Goal: Task Accomplishment & Management: Manage account settings

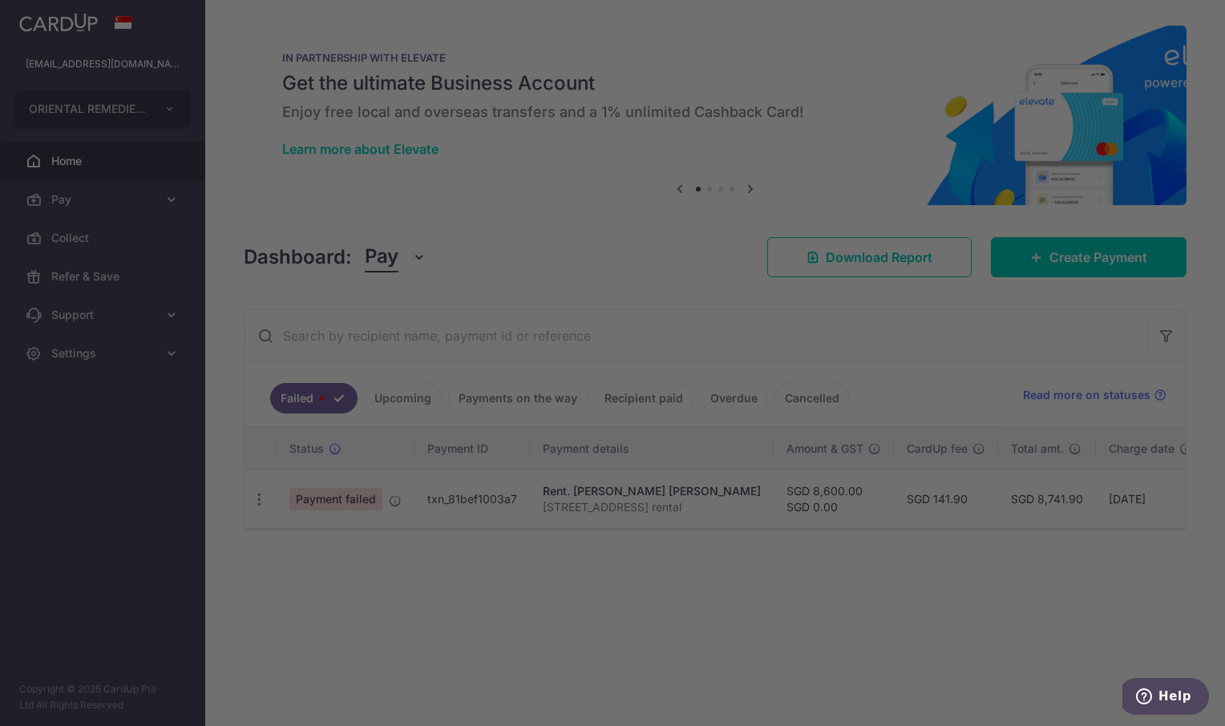
click at [70, 348] on div at bounding box center [618, 366] width 1237 height 733
click at [59, 354] on div at bounding box center [618, 366] width 1237 height 733
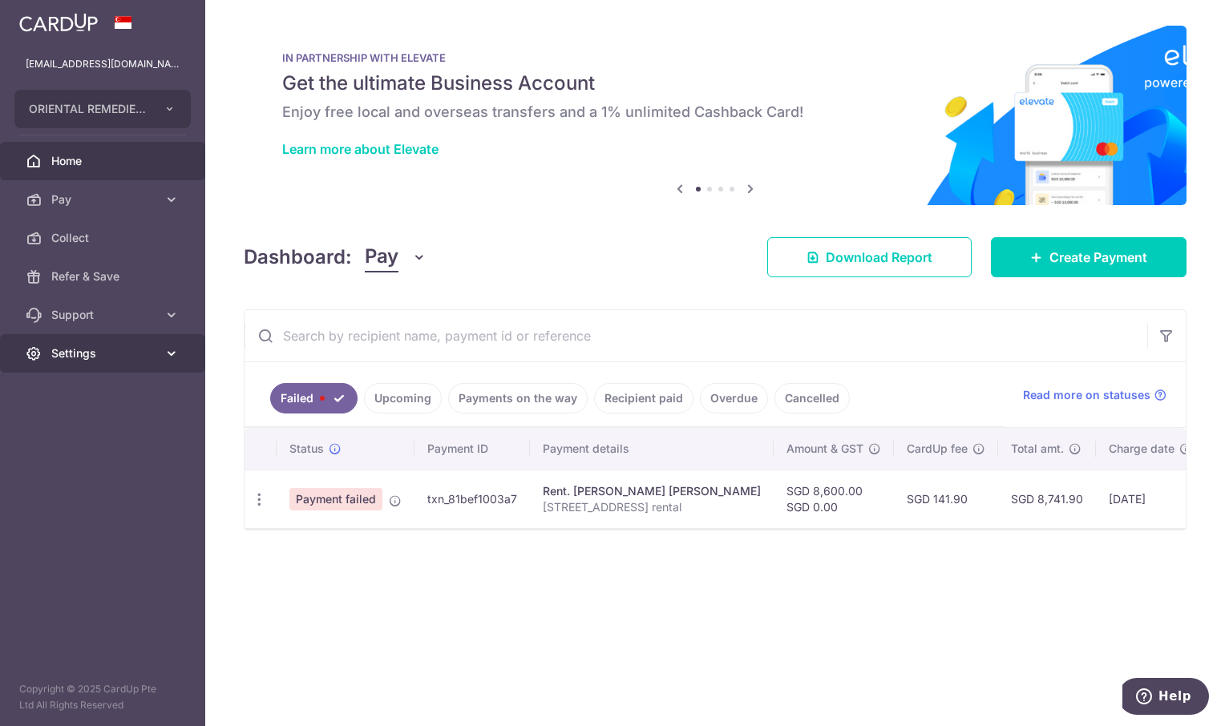
click at [64, 348] on span "Settings" at bounding box center [104, 353] width 106 height 16
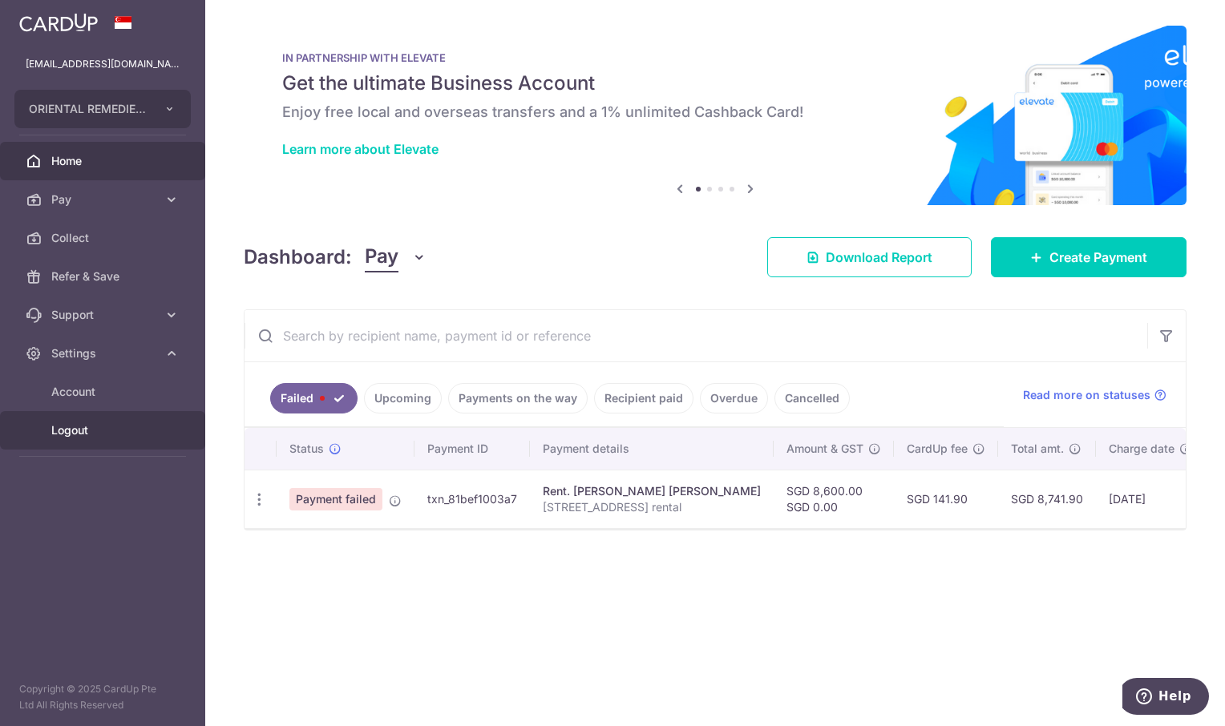
click at [71, 428] on span "Logout" at bounding box center [104, 430] width 106 height 16
